Goal: Task Accomplishment & Management: Use online tool/utility

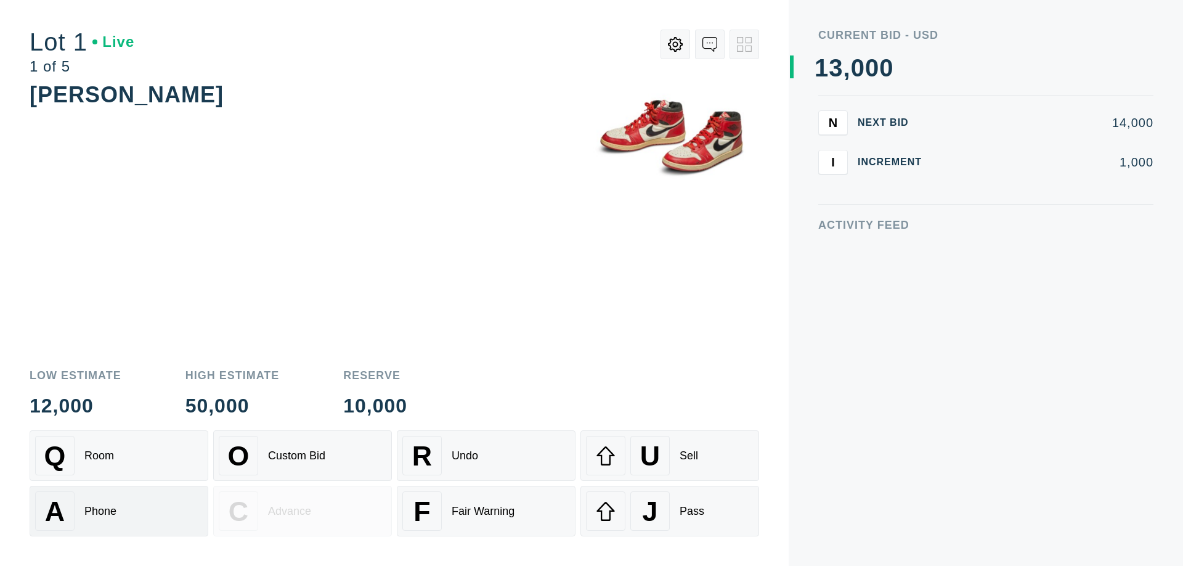
click at [119, 511] on div "A Phone" at bounding box center [119, 510] width 168 height 39
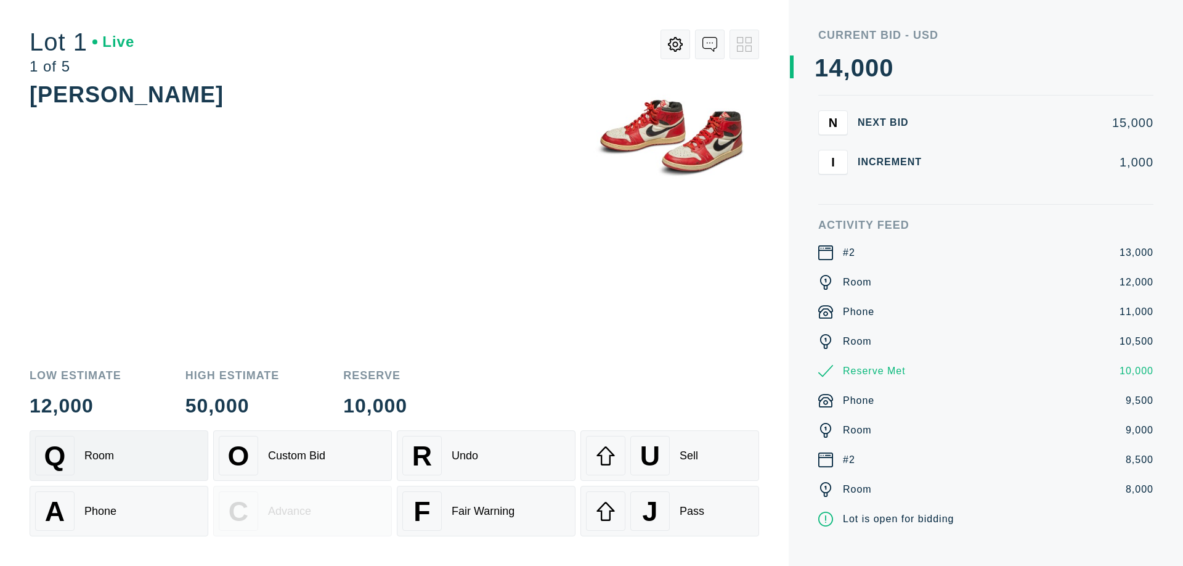
click at [119, 455] on div "Q Room" at bounding box center [119, 455] width 168 height 39
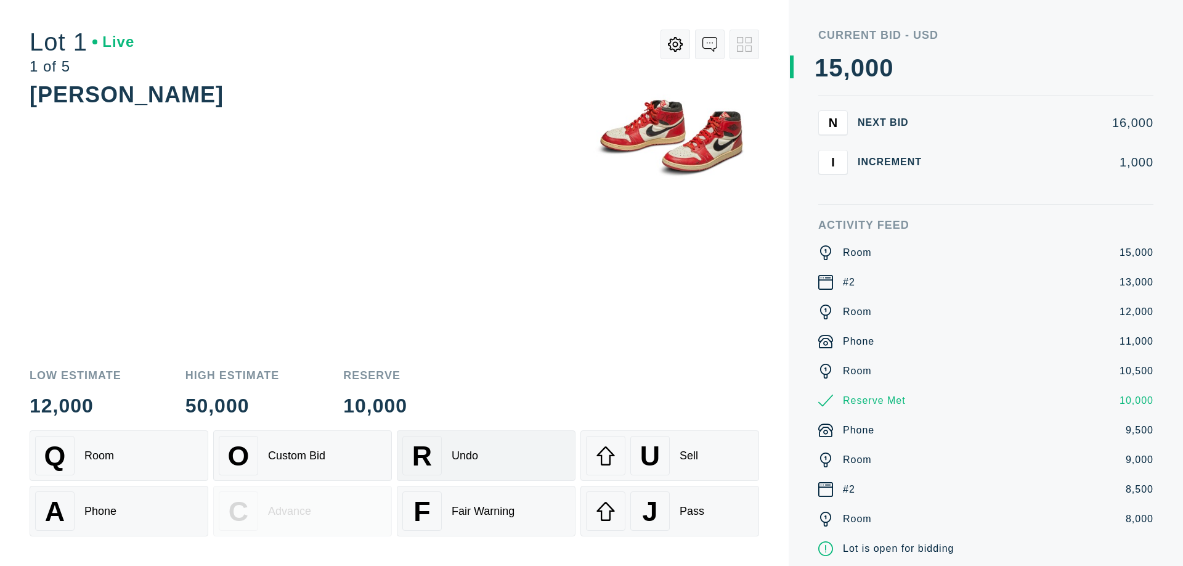
click at [486, 455] on div "R Undo" at bounding box center [486, 455] width 168 height 39
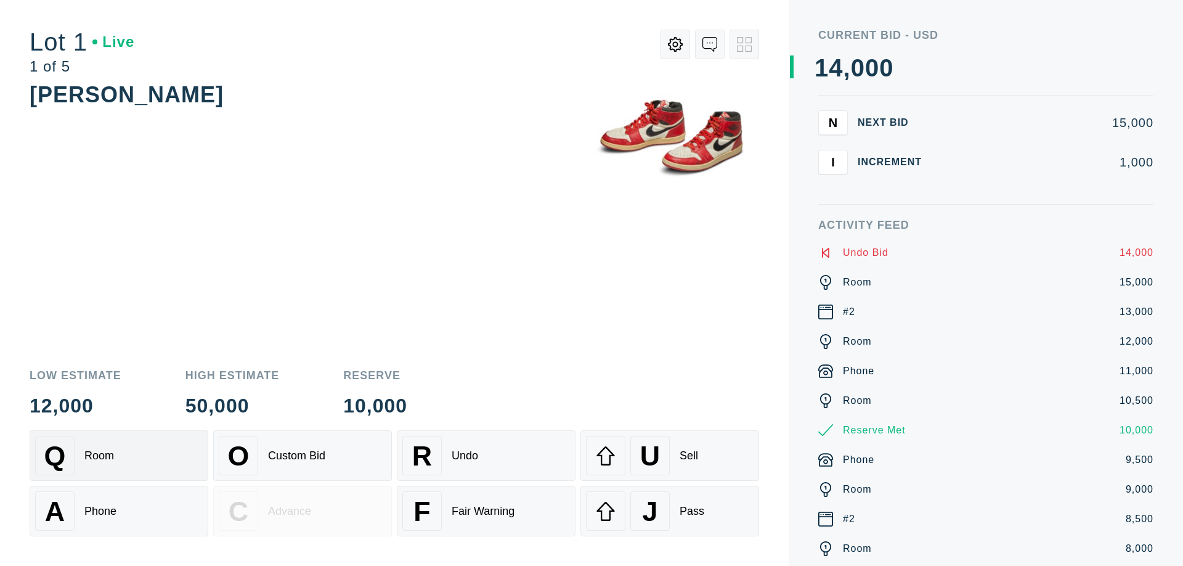
click at [119, 455] on div "Q Room" at bounding box center [119, 455] width 168 height 39
click at [119, 511] on div "A Phone" at bounding box center [119, 510] width 168 height 39
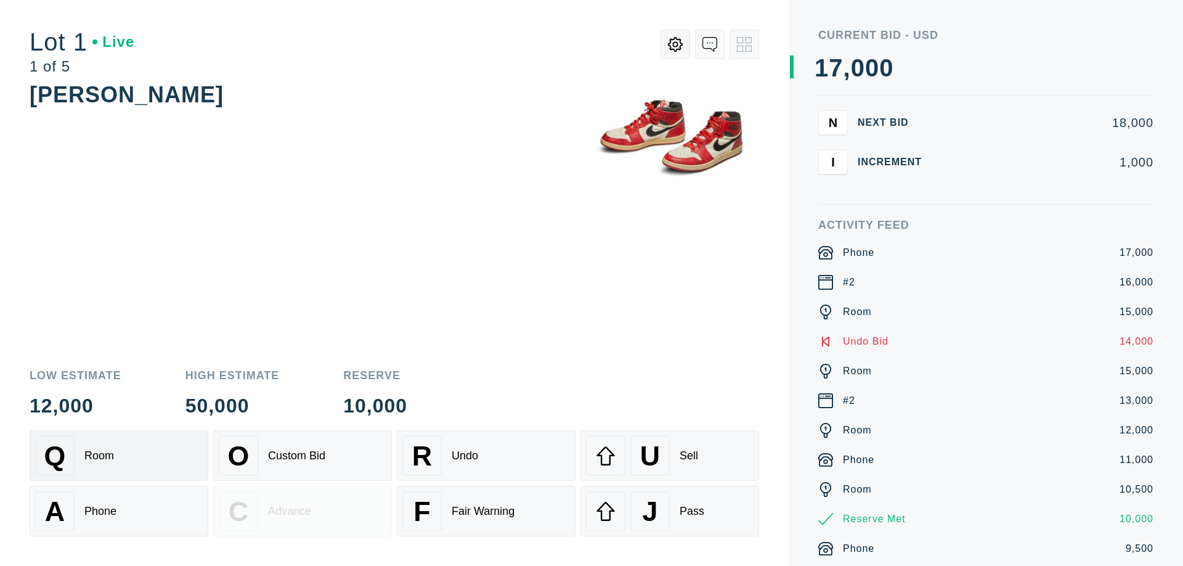
click at [119, 455] on div "Q Room" at bounding box center [119, 455] width 168 height 39
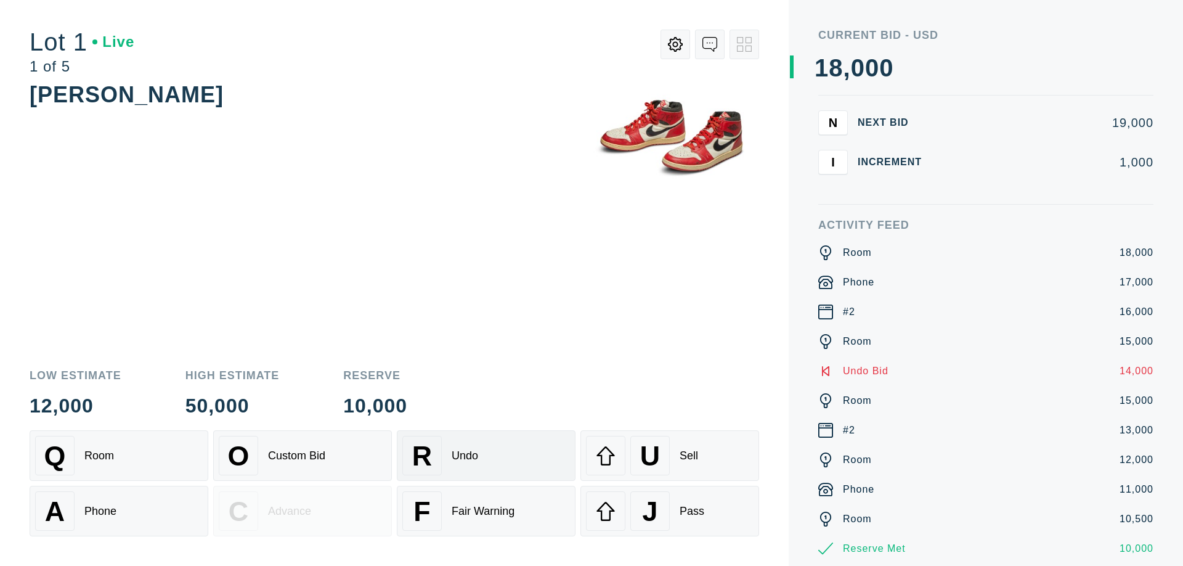
click at [486, 455] on div "R Undo" at bounding box center [486, 455] width 168 height 39
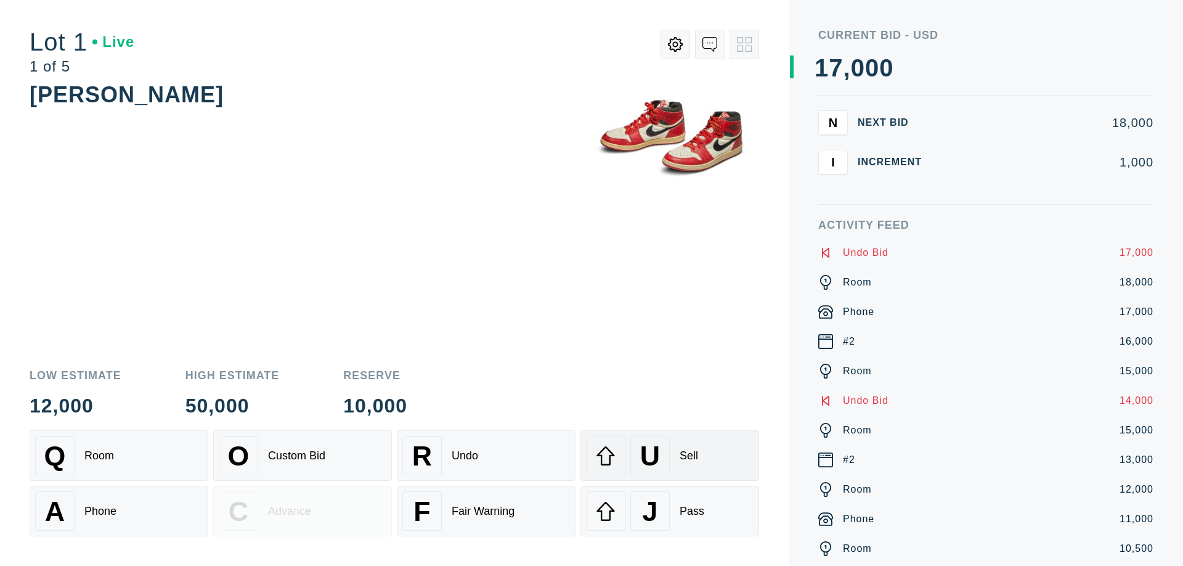
click at [670, 455] on div "U Sell" at bounding box center [670, 455] width 168 height 39
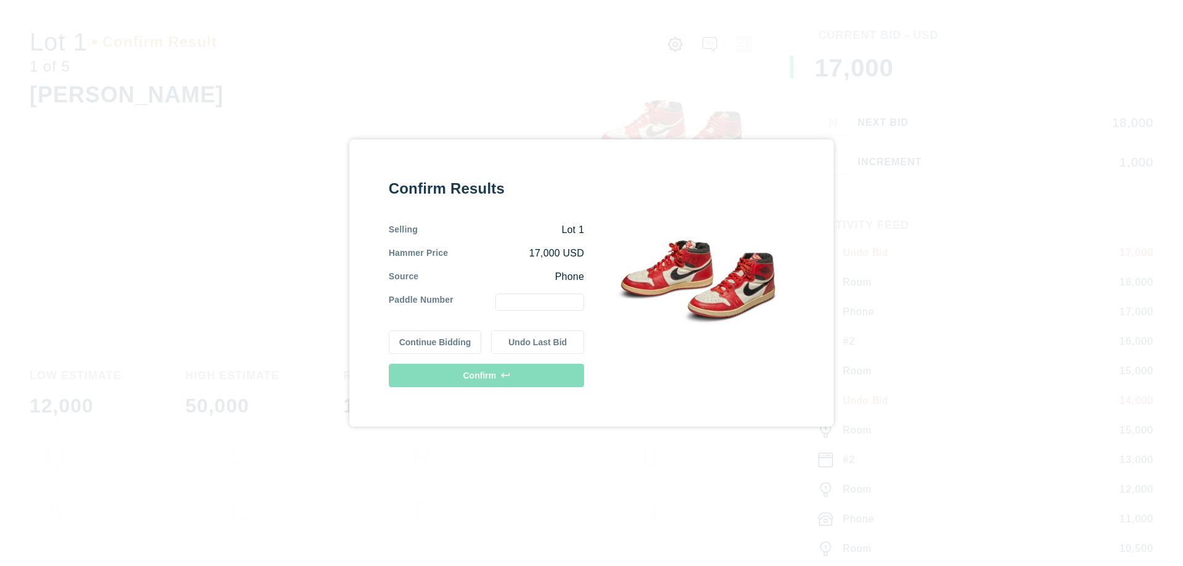
click at [436, 342] on button "Continue Bidding" at bounding box center [435, 341] width 93 height 23
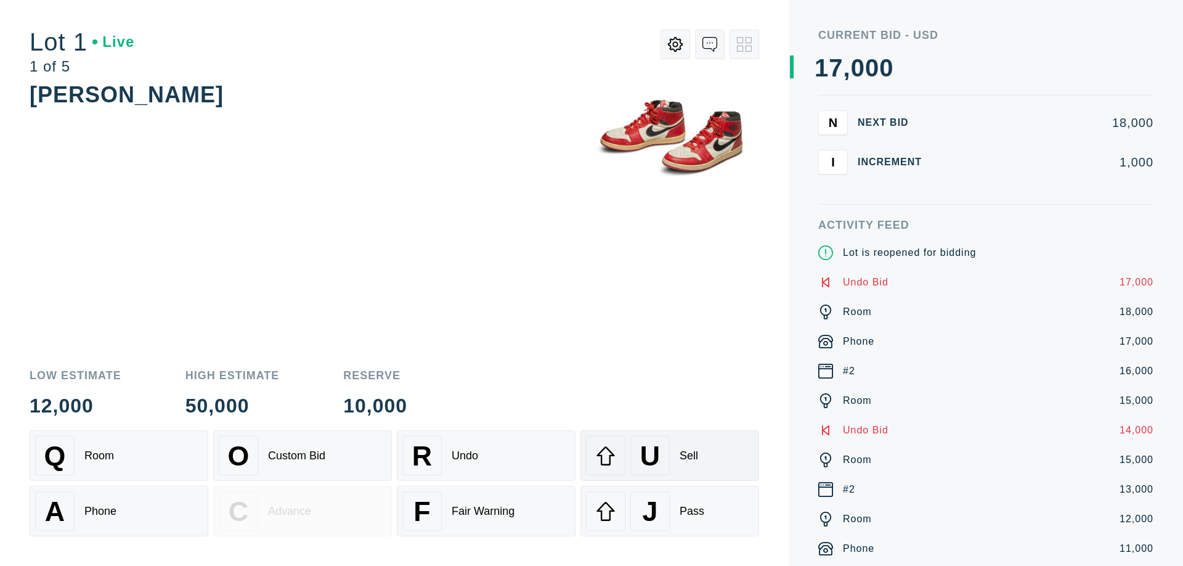
click at [670, 455] on div "U Sell" at bounding box center [670, 455] width 168 height 39
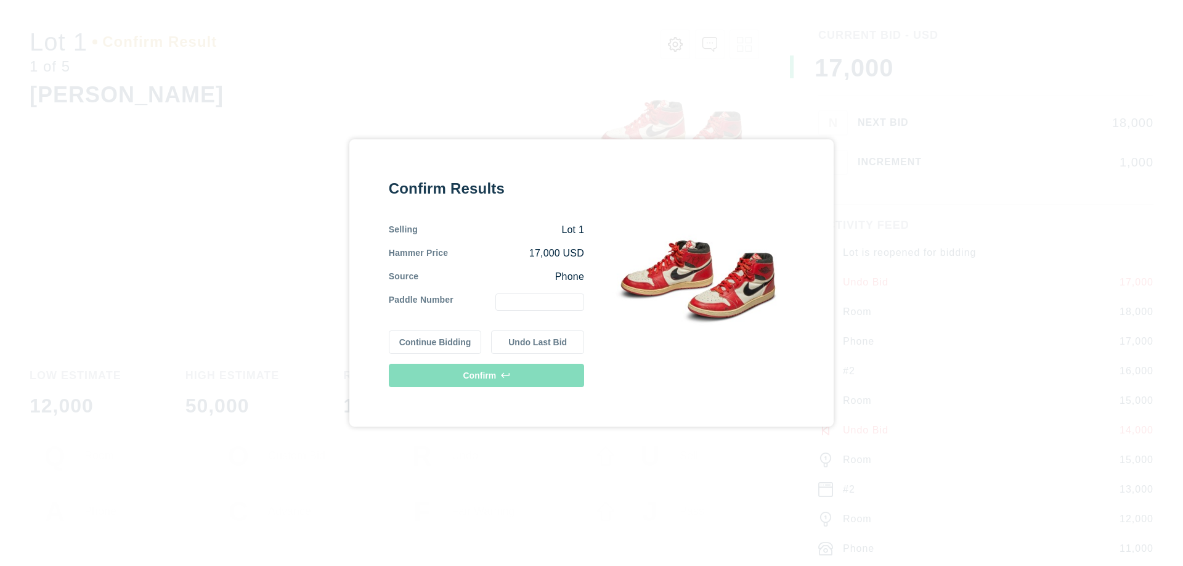
click at [538, 342] on button "Undo Last Bid" at bounding box center [537, 341] width 93 height 23
click at [436, 340] on button "Continue Bidding" at bounding box center [435, 339] width 93 height 23
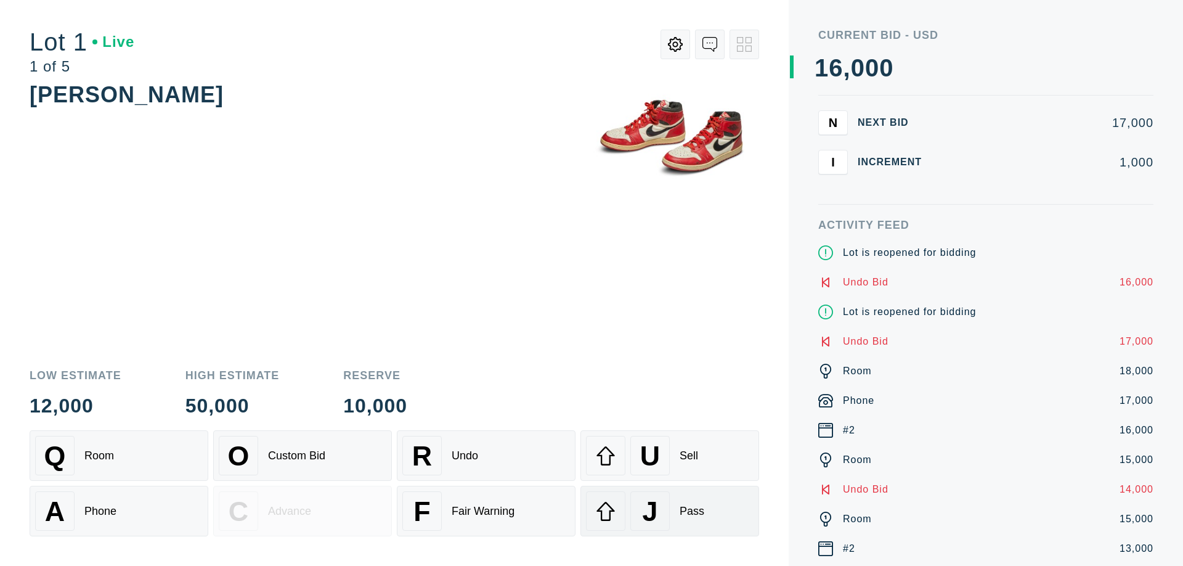
click at [670, 511] on div "J Pass" at bounding box center [670, 510] width 168 height 39
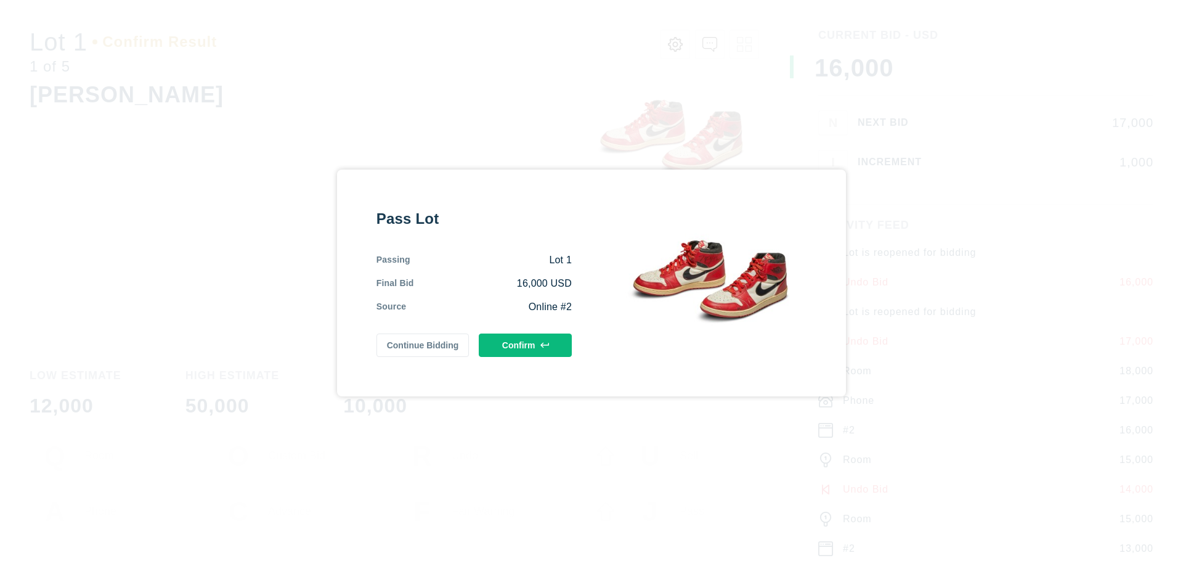
click at [526, 345] on button "Confirm" at bounding box center [525, 344] width 93 height 23
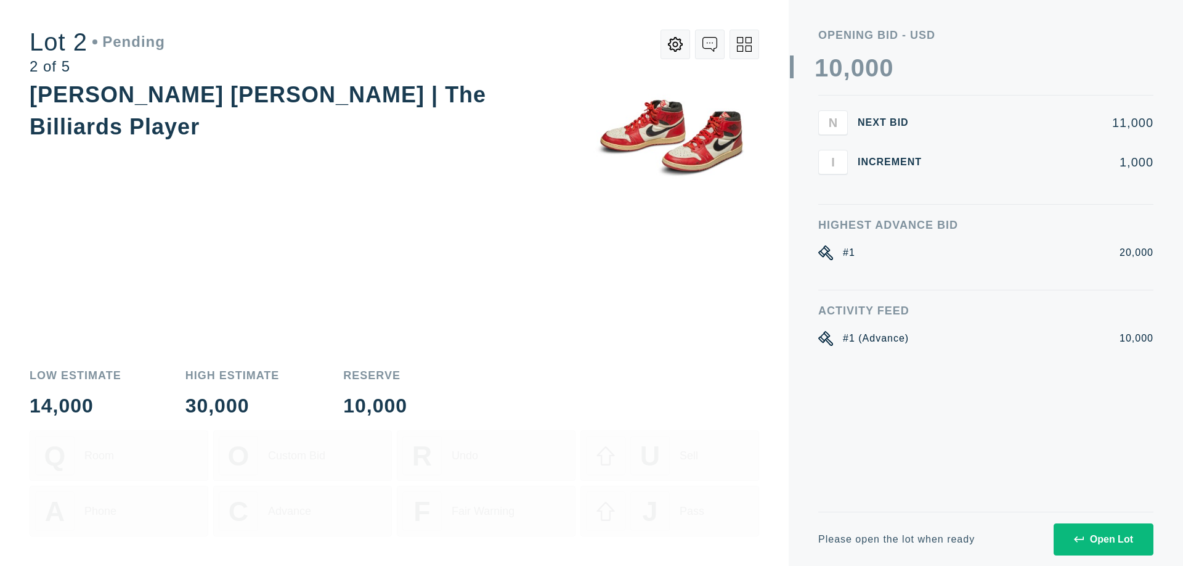
click at [1103, 538] on div "Open Lot" at bounding box center [1103, 539] width 59 height 11
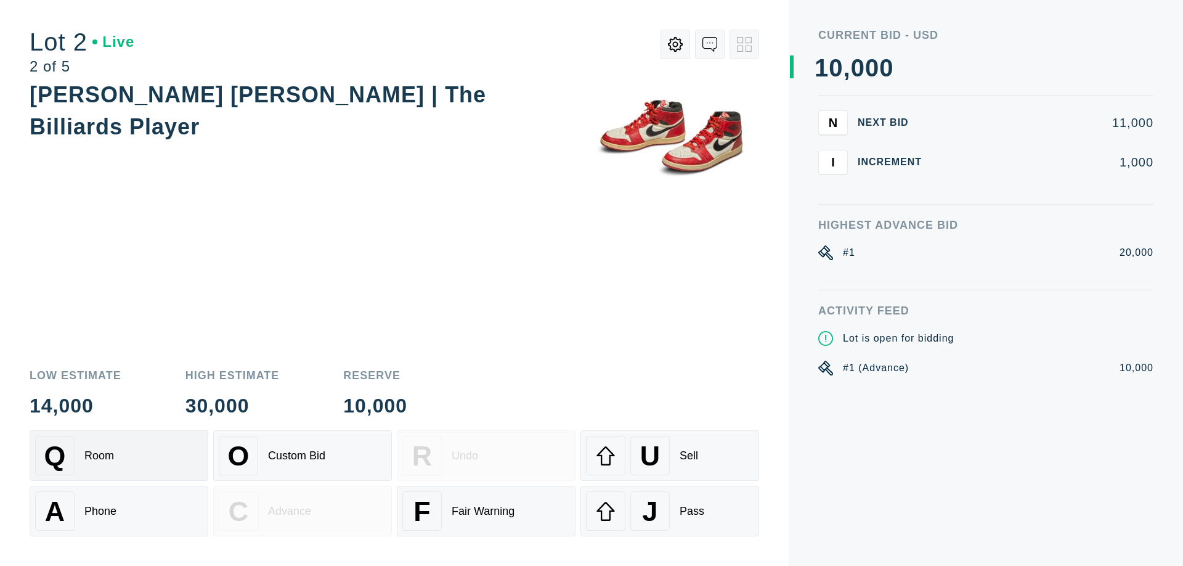
click at [119, 455] on div "Q Room" at bounding box center [119, 455] width 168 height 39
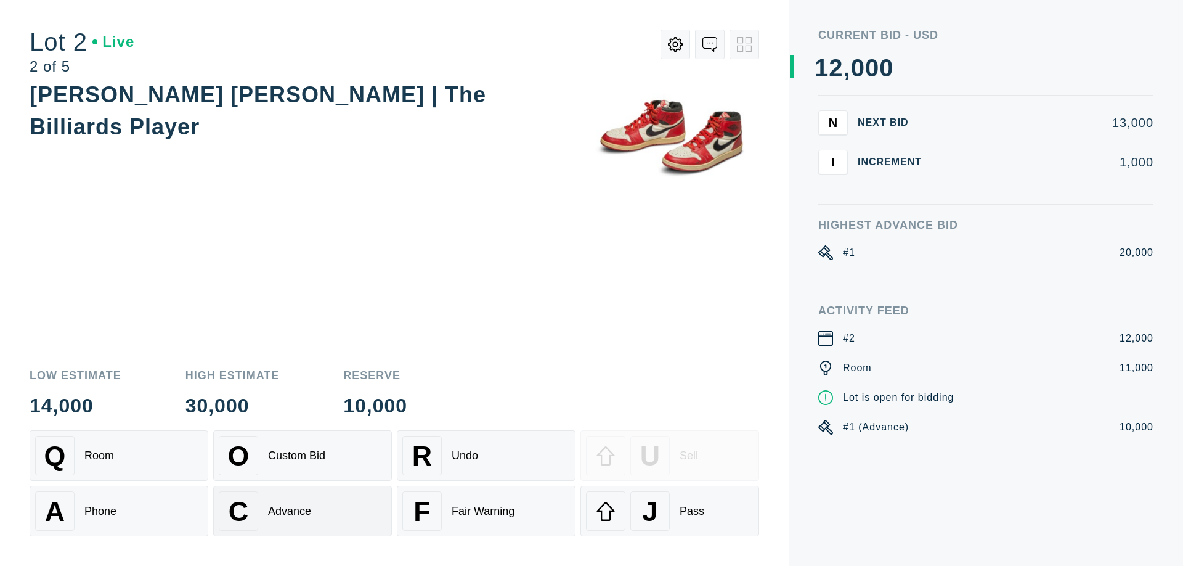
click at [302, 511] on div "Advance" at bounding box center [289, 511] width 43 height 13
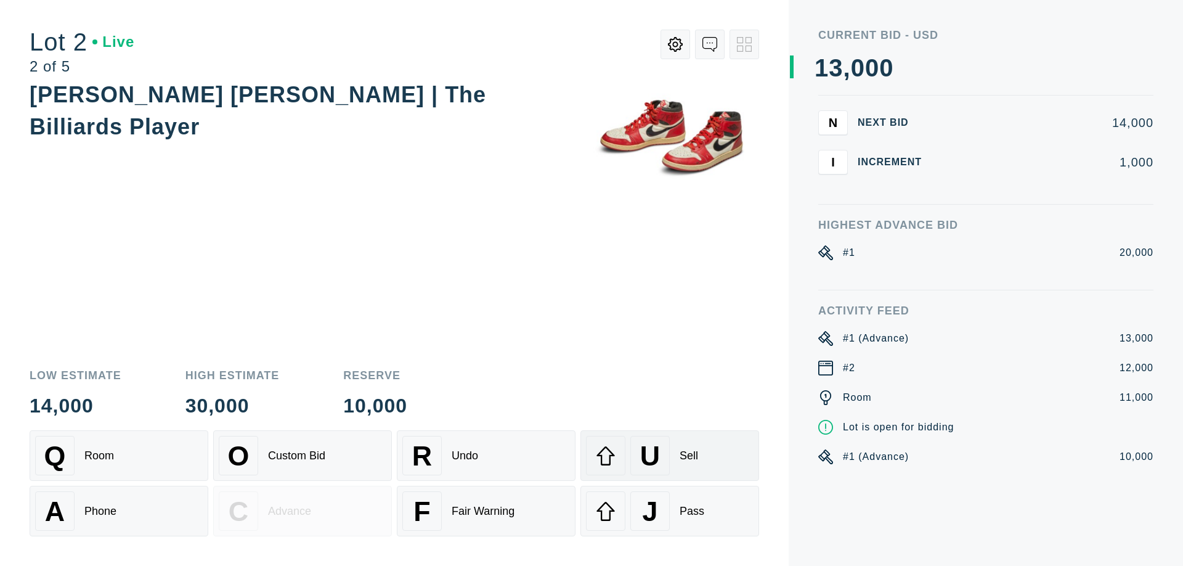
click at [670, 455] on div "U Sell" at bounding box center [670, 455] width 168 height 39
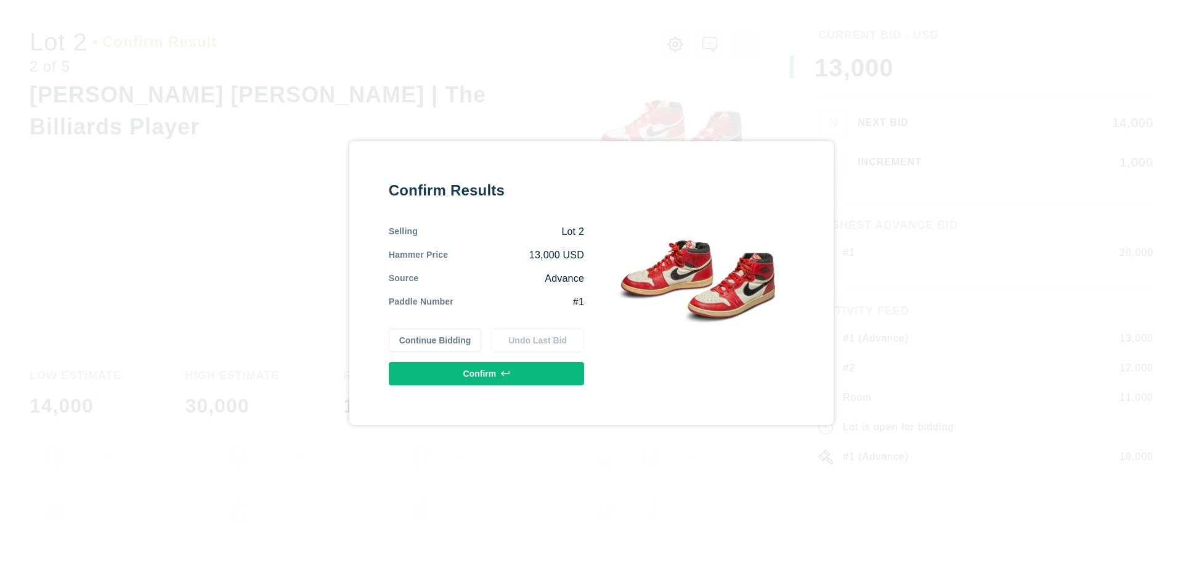
click at [487, 373] on button "Confirm" at bounding box center [486, 373] width 195 height 23
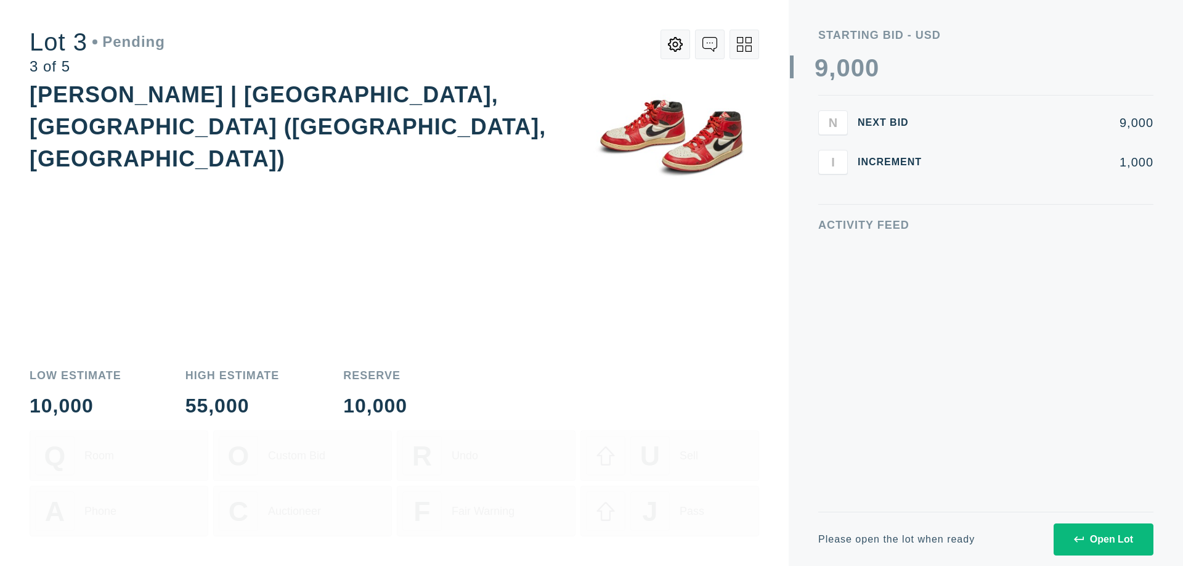
click at [1103, 538] on div "Open Lot" at bounding box center [1103, 539] width 59 height 11
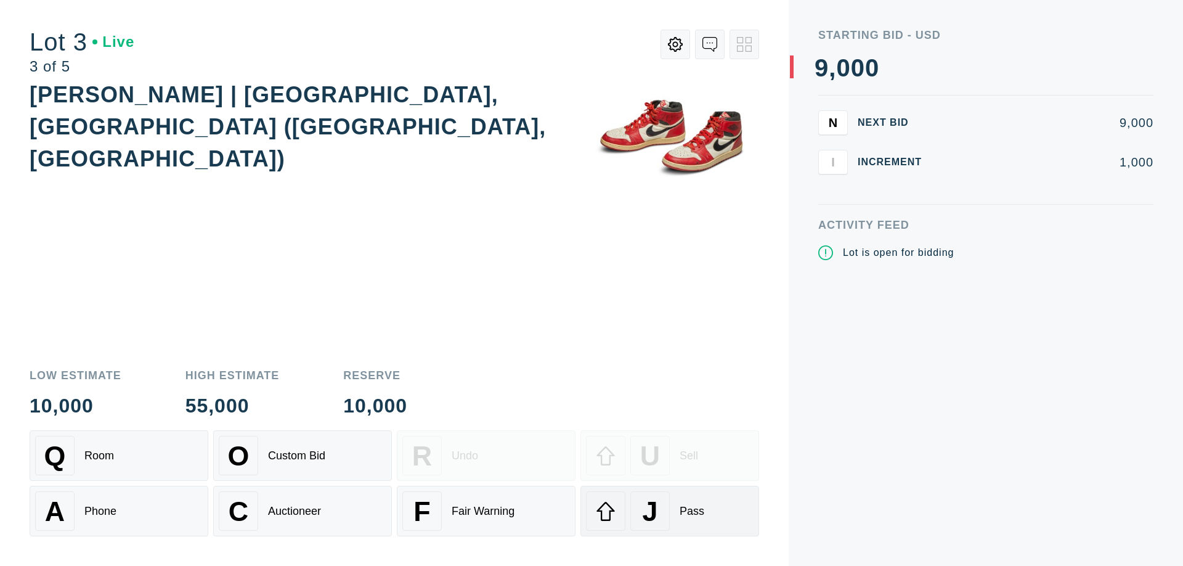
click at [670, 511] on div "J Pass" at bounding box center [670, 510] width 168 height 39
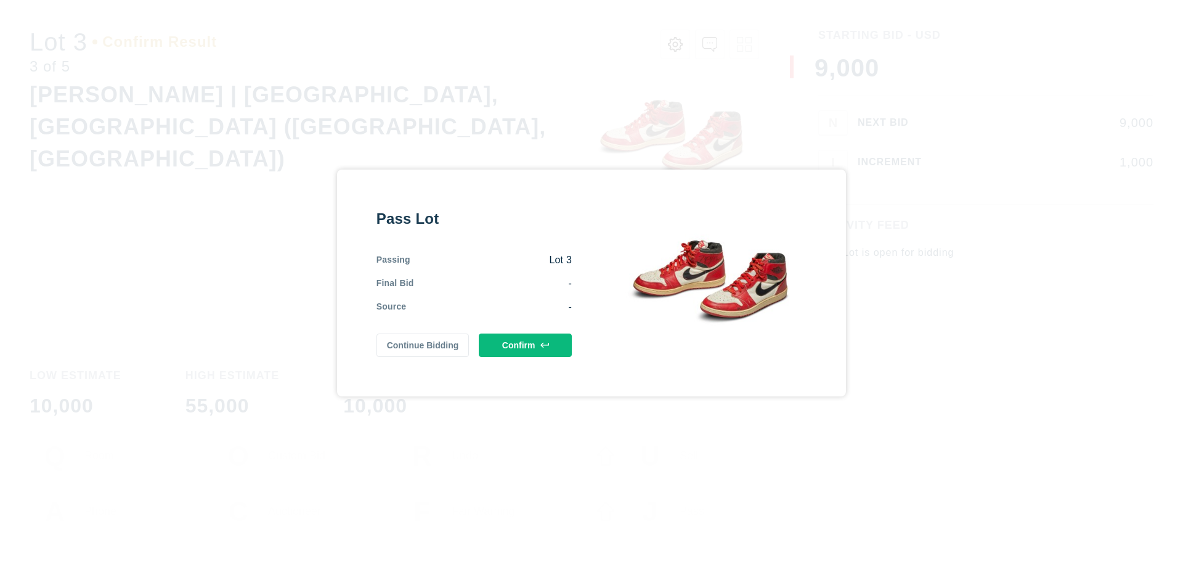
click at [526, 345] on button "Confirm" at bounding box center [525, 344] width 93 height 23
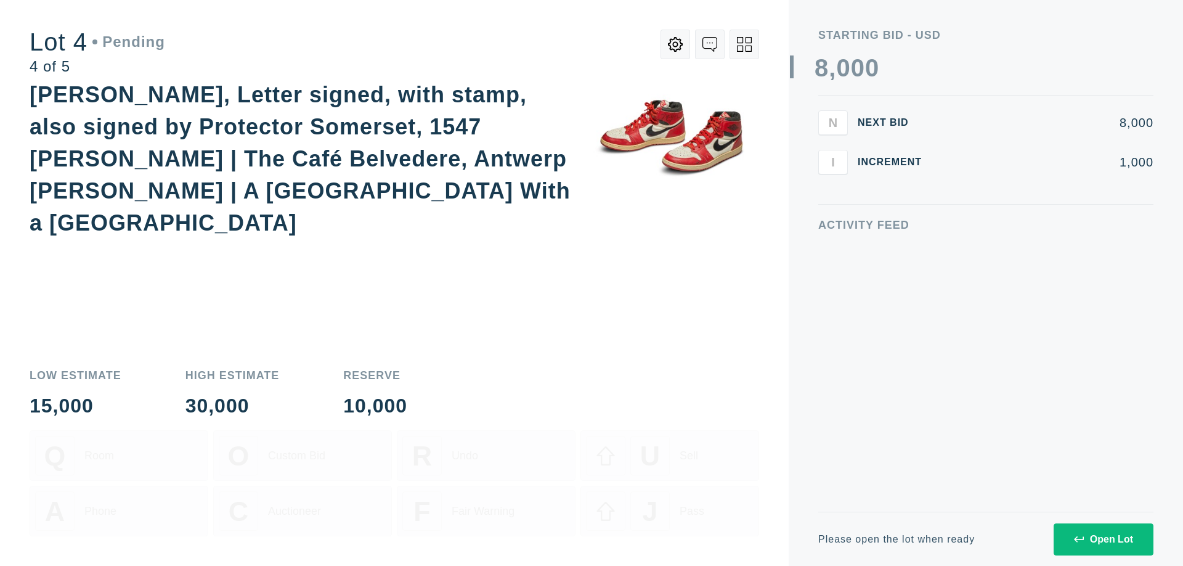
click at [1103, 538] on div "Open Lot" at bounding box center [1103, 539] width 59 height 11
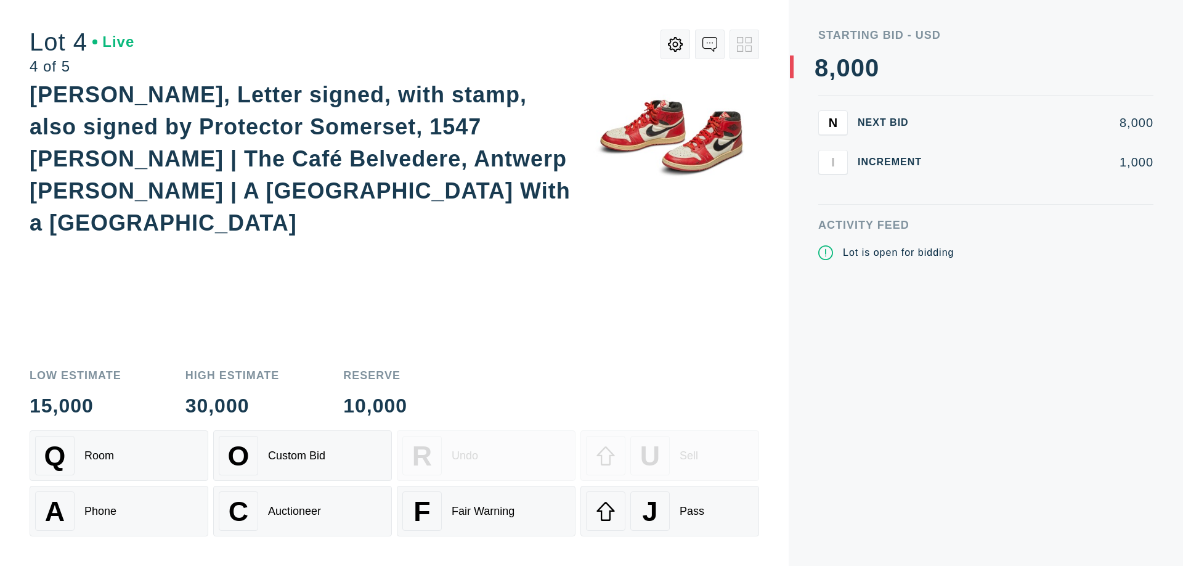
click at [119, 455] on div "Q Room" at bounding box center [119, 455] width 168 height 39
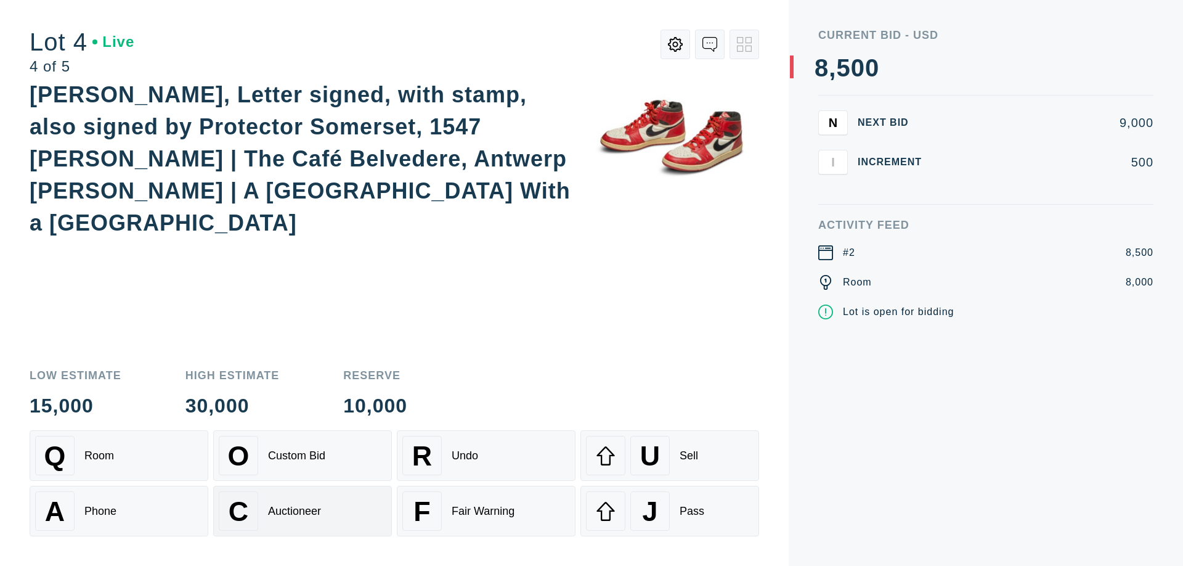
click at [302, 511] on div "Auctioneer" at bounding box center [294, 511] width 53 height 13
click at [670, 511] on div "J Pass" at bounding box center [670, 510] width 168 height 39
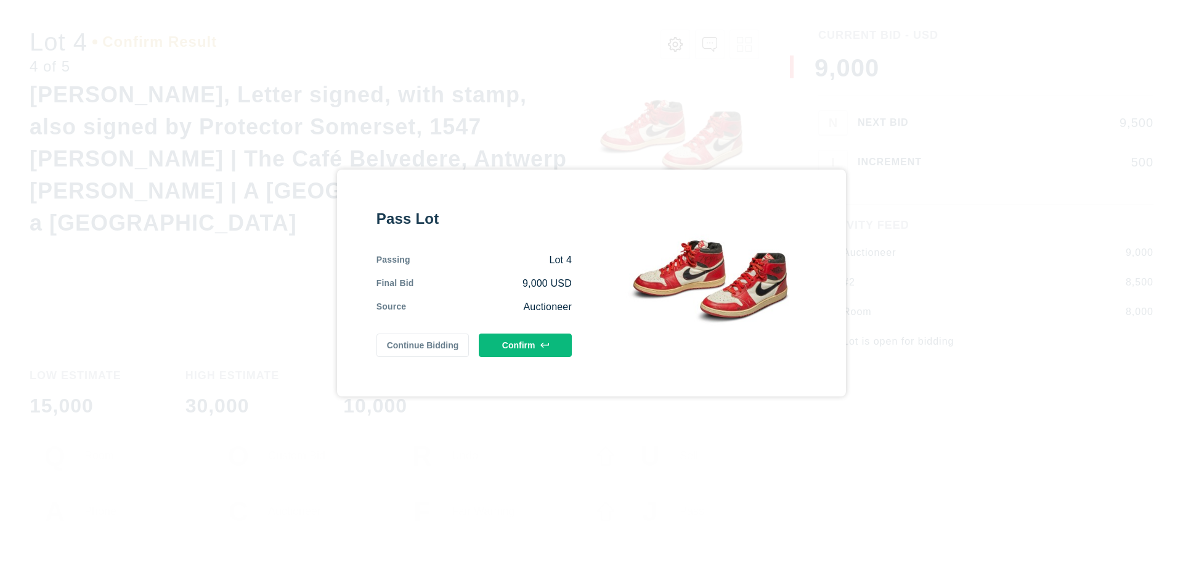
click at [526, 345] on button "Confirm" at bounding box center [525, 344] width 93 height 23
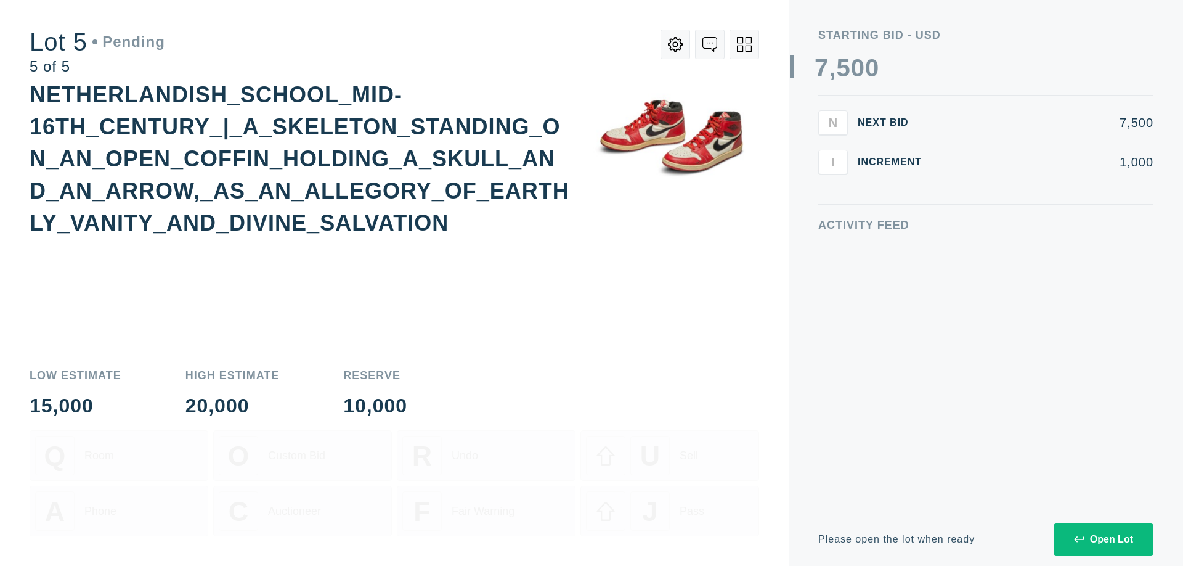
click at [1103, 538] on div "Open Lot" at bounding box center [1103, 539] width 59 height 11
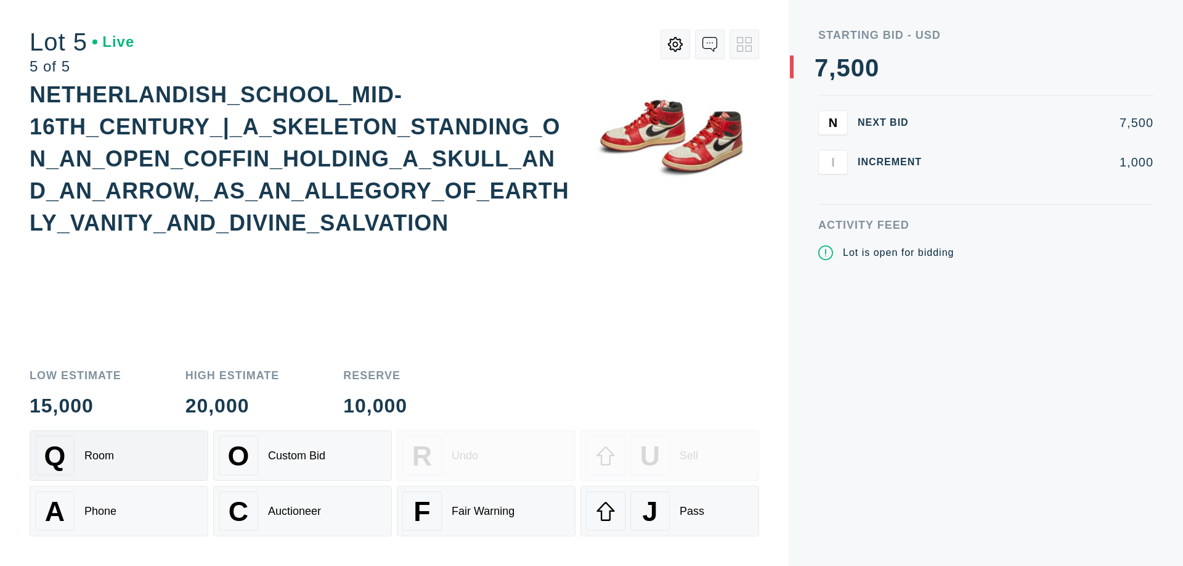
click at [119, 455] on div "Q Room" at bounding box center [119, 455] width 168 height 39
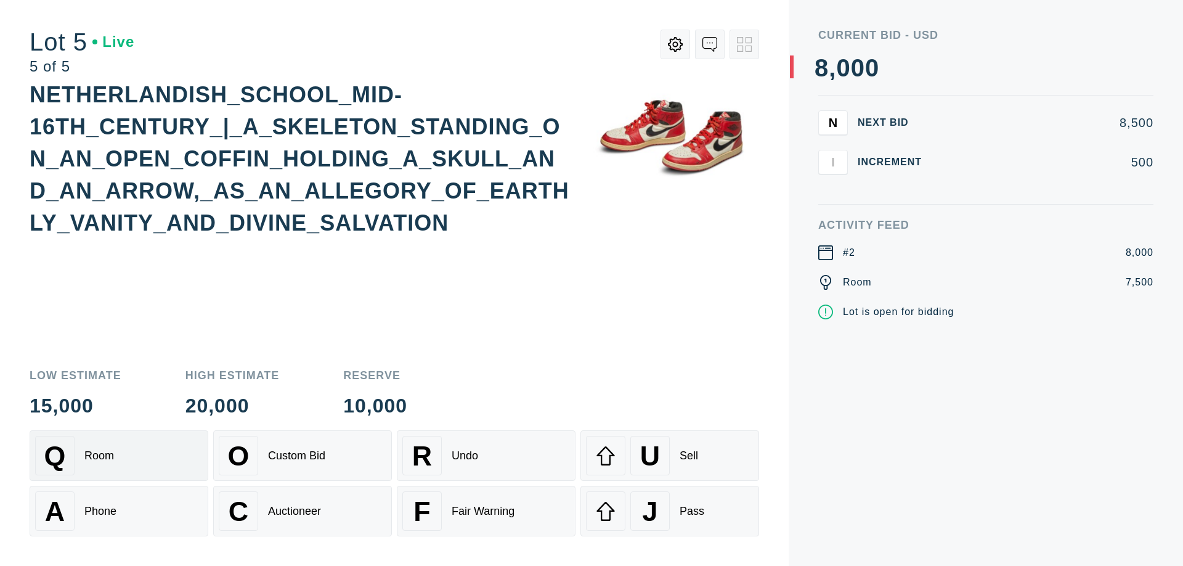
click at [119, 455] on div "Q Room" at bounding box center [119, 455] width 168 height 39
click at [670, 455] on div "U Sell" at bounding box center [670, 455] width 168 height 39
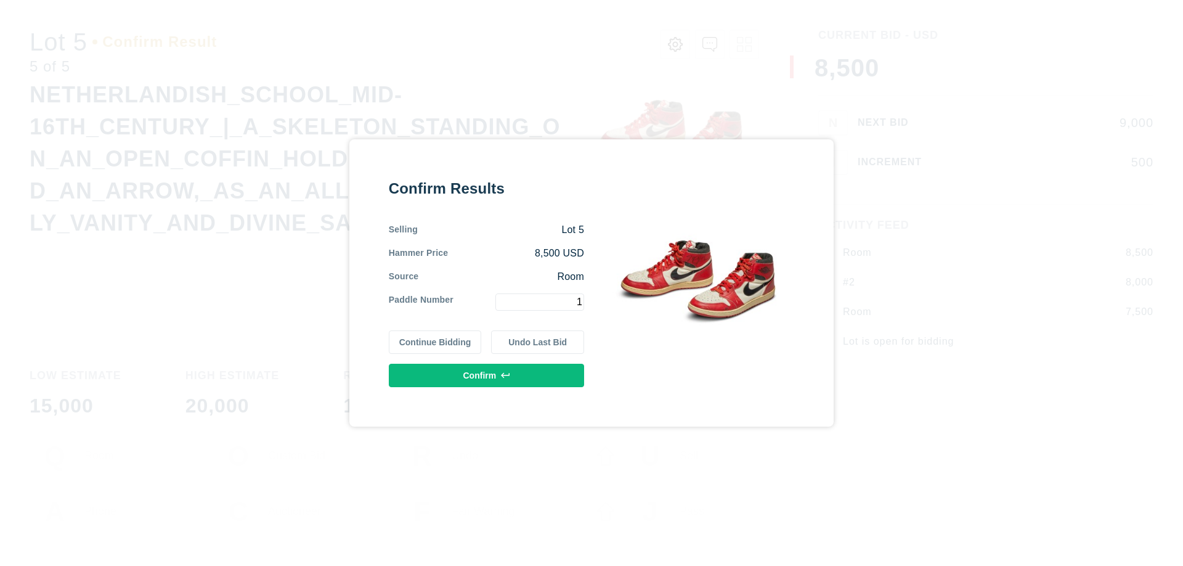
type input "1"
click at [487, 375] on button "Confirm" at bounding box center [486, 374] width 195 height 23
